Goal: Navigation & Orientation: Find specific page/section

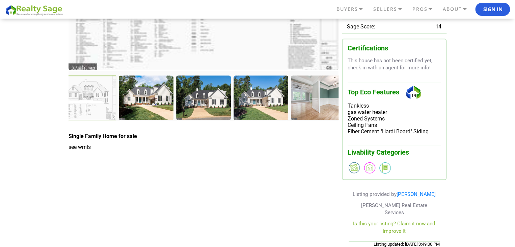
scroll to position [169, 0]
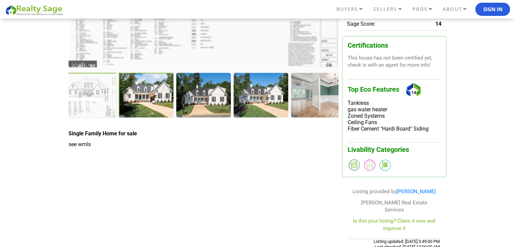
click at [142, 101] on div at bounding box center [147, 96] width 56 height 46
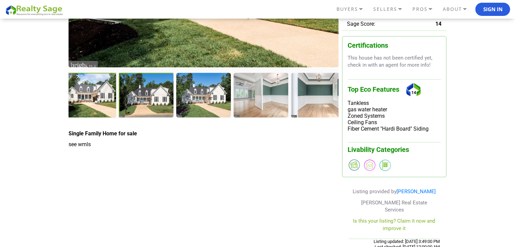
scroll to position [68, 0]
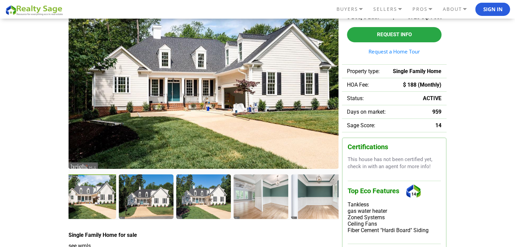
click at [87, 202] on div at bounding box center [89, 197] width 56 height 46
click at [136, 196] on div at bounding box center [147, 197] width 56 height 46
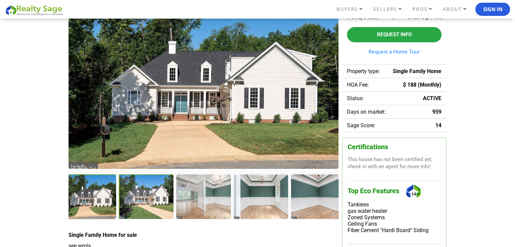
click at [137, 196] on div at bounding box center [147, 197] width 56 height 46
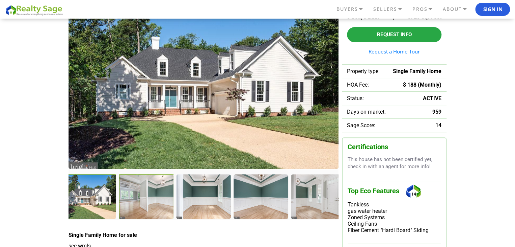
click at [137, 196] on div at bounding box center [146, 196] width 55 height 45
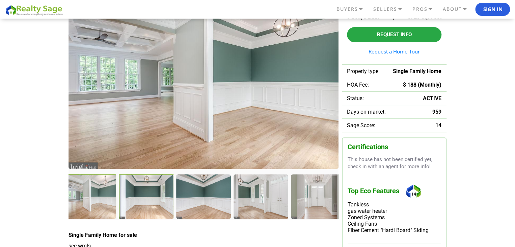
click at [137, 196] on div at bounding box center [146, 196] width 55 height 45
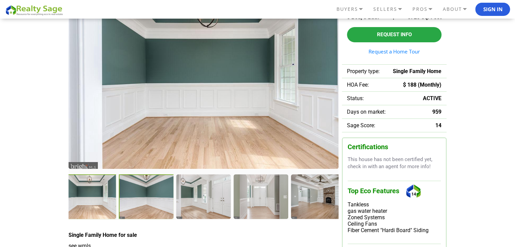
click at [137, 196] on div at bounding box center [146, 196] width 55 height 45
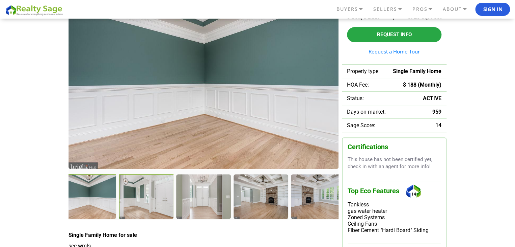
click at [137, 196] on div at bounding box center [146, 196] width 55 height 45
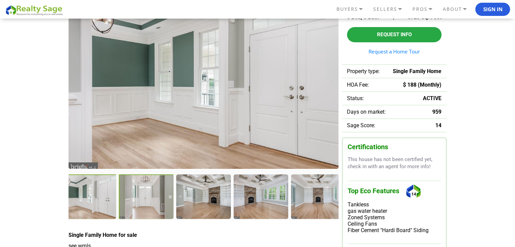
click at [137, 196] on div at bounding box center [146, 196] width 55 height 45
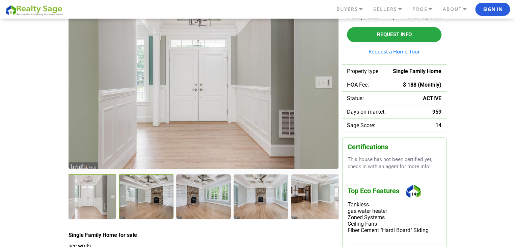
click at [137, 196] on div at bounding box center [146, 196] width 55 height 45
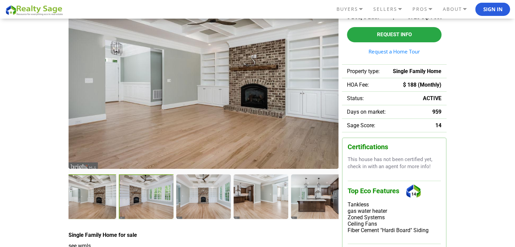
click at [137, 196] on div at bounding box center [146, 196] width 55 height 45
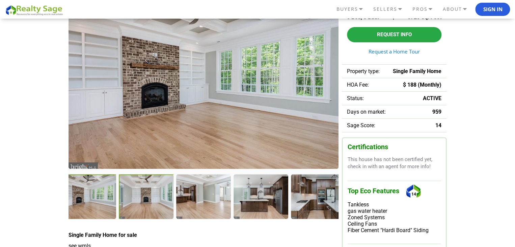
click at [137, 196] on div at bounding box center [146, 196] width 55 height 45
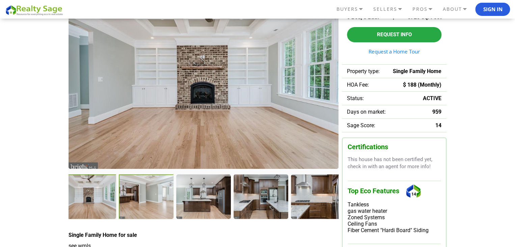
click at [137, 196] on div at bounding box center [146, 196] width 55 height 45
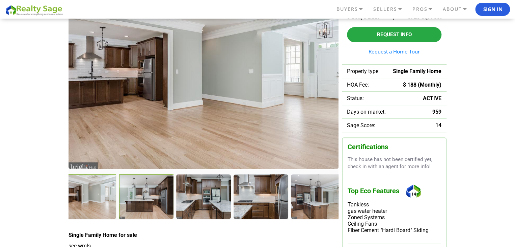
click at [137, 196] on div at bounding box center [146, 196] width 55 height 45
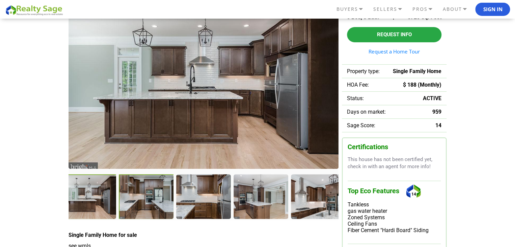
click at [137, 196] on div at bounding box center [146, 196] width 55 height 45
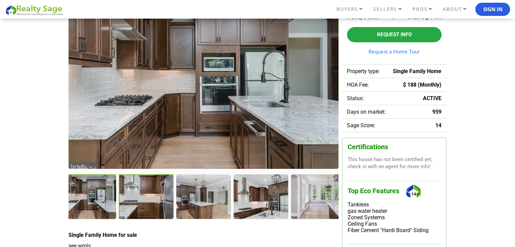
click at [137, 196] on div at bounding box center [146, 196] width 55 height 45
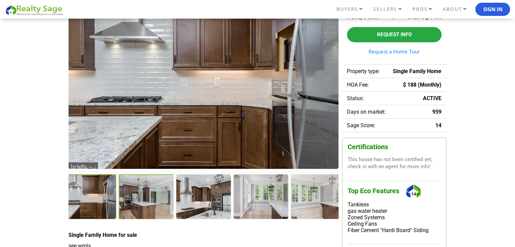
click at [137, 196] on div at bounding box center [146, 196] width 55 height 45
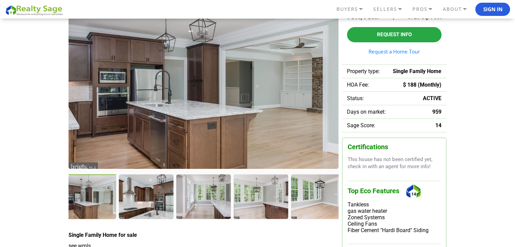
click at [137, 196] on div at bounding box center [146, 196] width 54 height 44
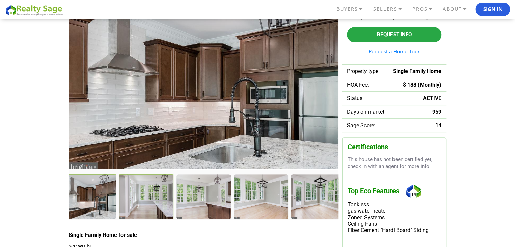
click at [137, 196] on div at bounding box center [146, 196] width 55 height 45
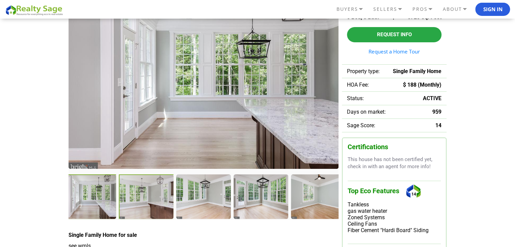
click at [137, 196] on div at bounding box center [146, 196] width 55 height 45
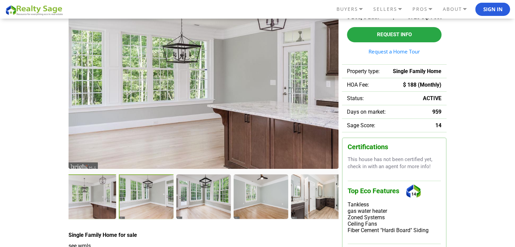
click at [137, 196] on div at bounding box center [146, 196] width 55 height 45
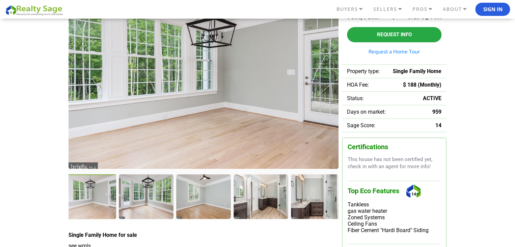
click at [137, 196] on div at bounding box center [146, 196] width 54 height 44
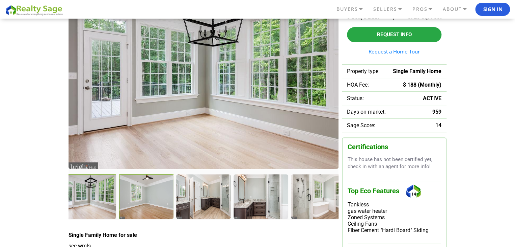
click at [137, 196] on div at bounding box center [146, 196] width 55 height 45
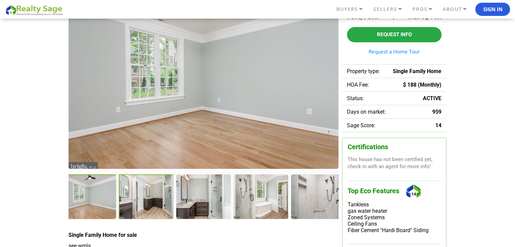
click at [137, 196] on div at bounding box center [146, 196] width 55 height 45
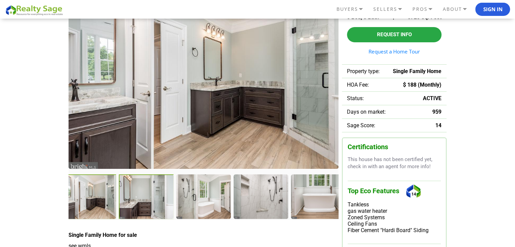
click at [137, 196] on div at bounding box center [146, 196] width 55 height 45
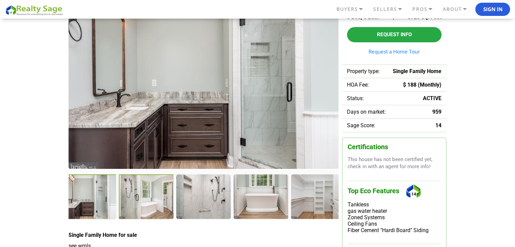
click at [137, 196] on div at bounding box center [146, 196] width 55 height 45
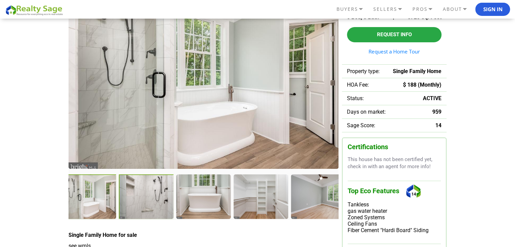
click at [137, 196] on div at bounding box center [146, 196] width 55 height 45
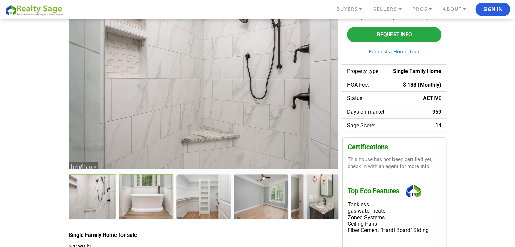
click at [137, 196] on div at bounding box center [146, 196] width 55 height 45
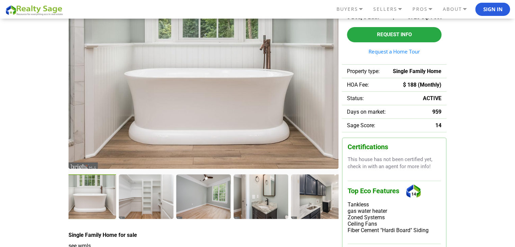
click at [137, 196] on div at bounding box center [146, 196] width 54 height 44
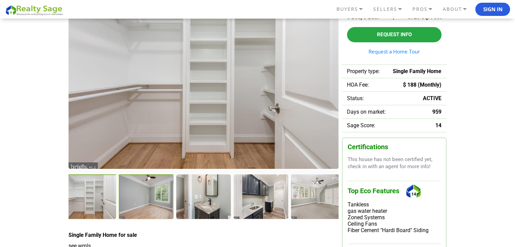
click at [137, 196] on div at bounding box center [146, 196] width 55 height 45
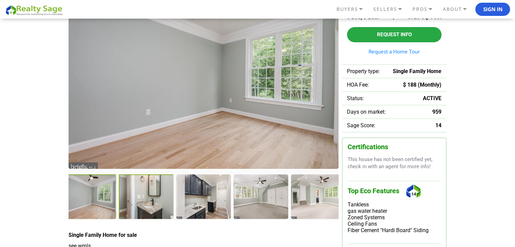
click at [137, 196] on div at bounding box center [146, 196] width 55 height 45
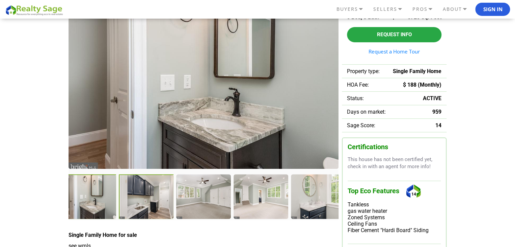
click at [137, 196] on div at bounding box center [146, 196] width 55 height 45
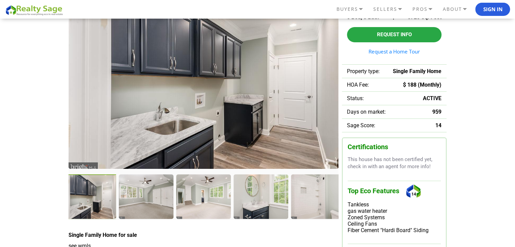
click at [137, 196] on div at bounding box center [146, 196] width 54 height 44
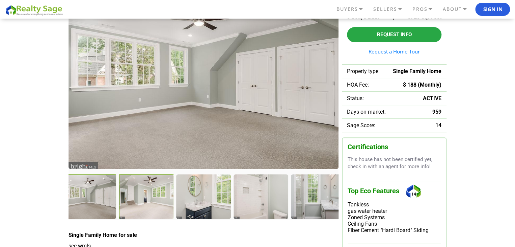
click at [137, 196] on div at bounding box center [146, 196] width 55 height 45
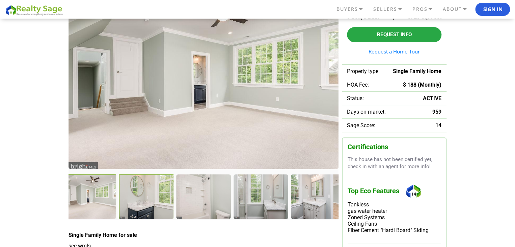
click at [137, 196] on div at bounding box center [146, 196] width 55 height 45
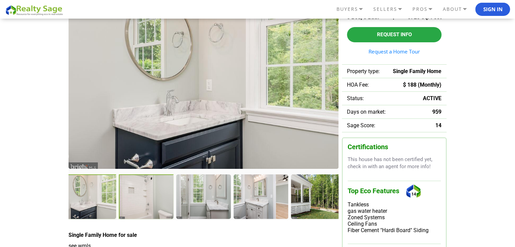
click at [137, 196] on div at bounding box center [146, 196] width 55 height 45
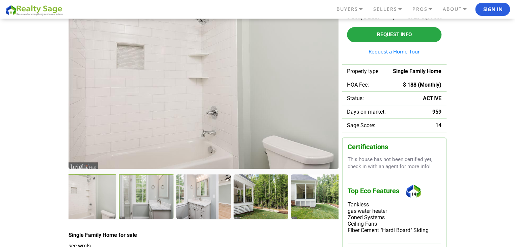
click at [137, 196] on div at bounding box center [146, 196] width 55 height 45
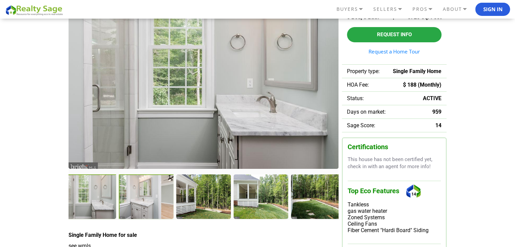
click at [137, 196] on div at bounding box center [146, 196] width 55 height 45
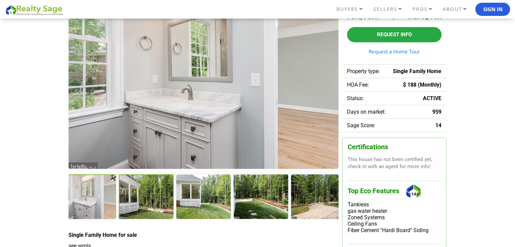
click at [137, 196] on div at bounding box center [146, 196] width 55 height 45
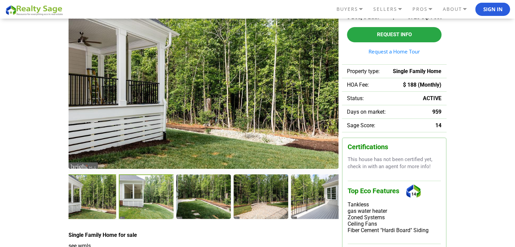
click at [137, 196] on div at bounding box center [146, 196] width 55 height 45
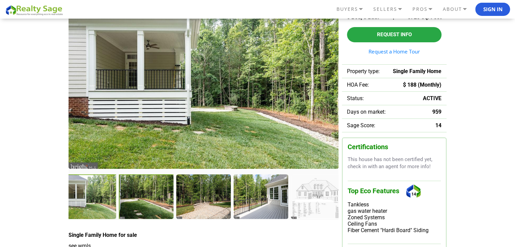
click at [137, 196] on div at bounding box center [146, 196] width 55 height 45
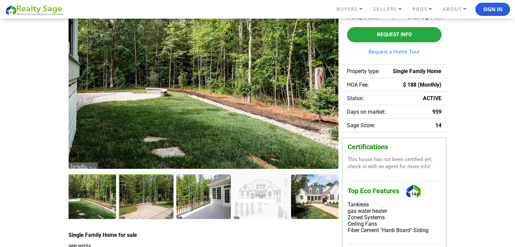
click at [137, 196] on div at bounding box center [146, 196] width 55 height 45
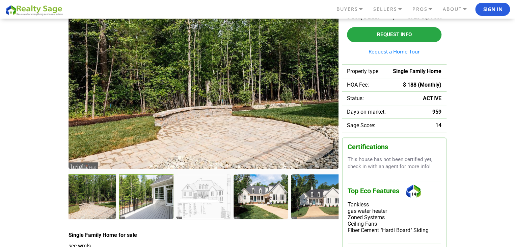
click at [137, 196] on div at bounding box center [146, 196] width 55 height 45
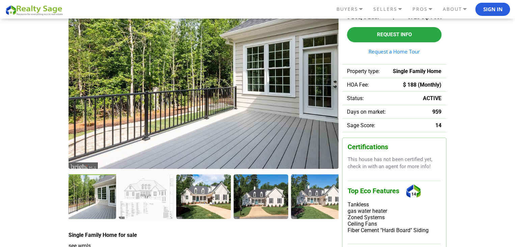
scroll to position [0, 0]
